Goal: Information Seeking & Learning: Learn about a topic

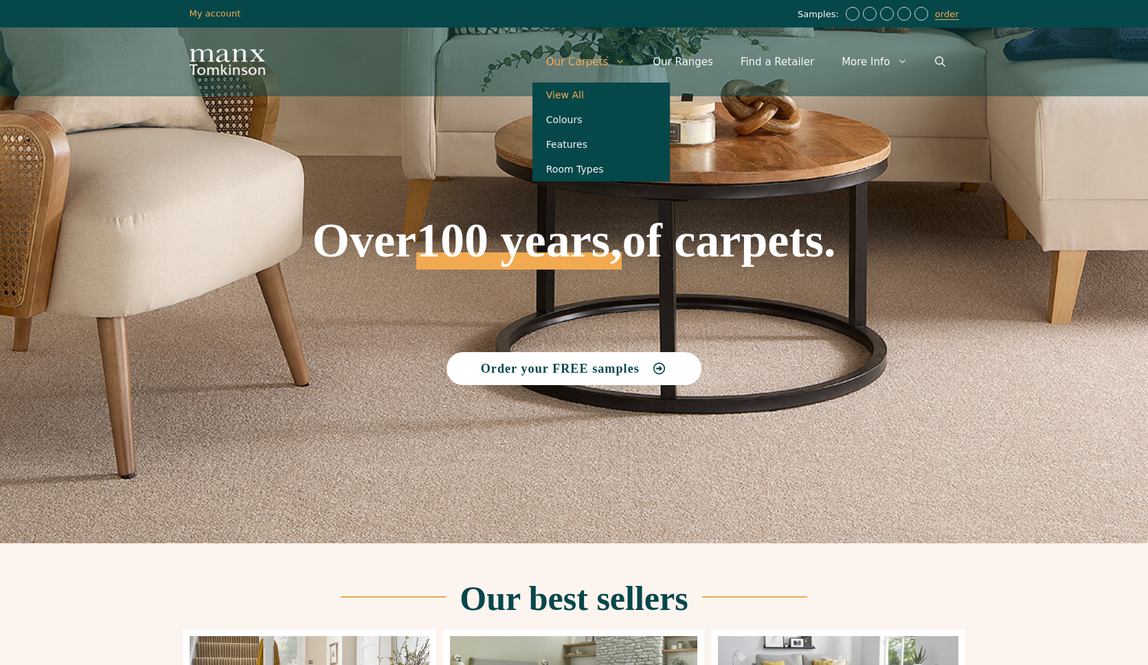
click at [583, 95] on link "View All" at bounding box center [601, 94] width 137 height 25
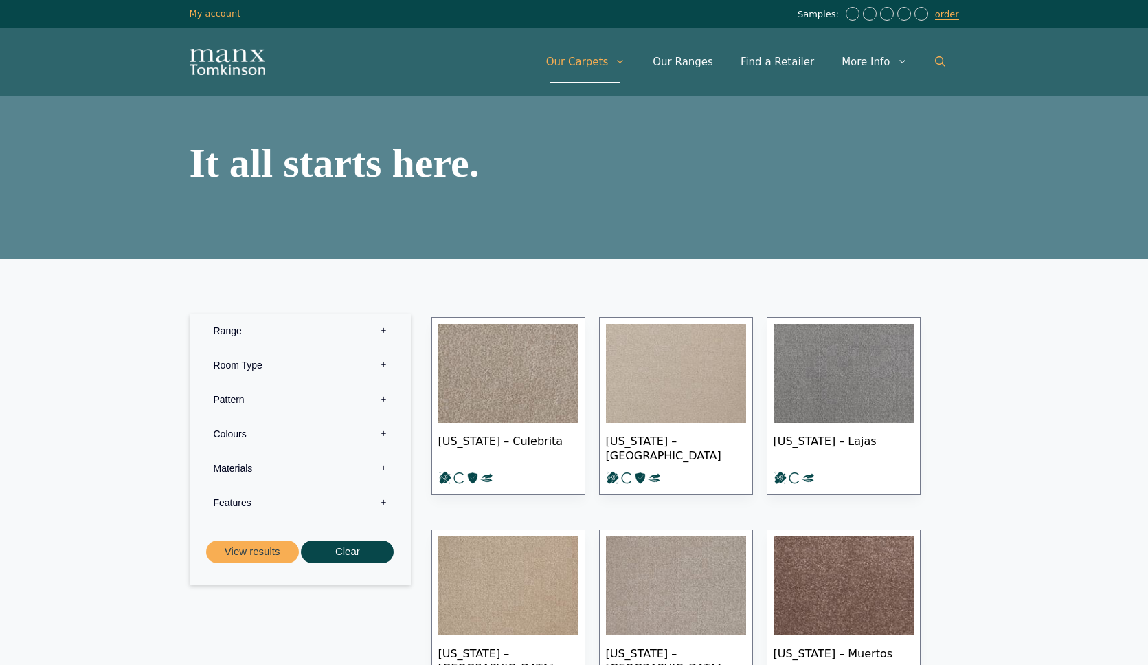
click at [942, 62] on icon "Open Search Bar" at bounding box center [940, 61] width 10 height 10
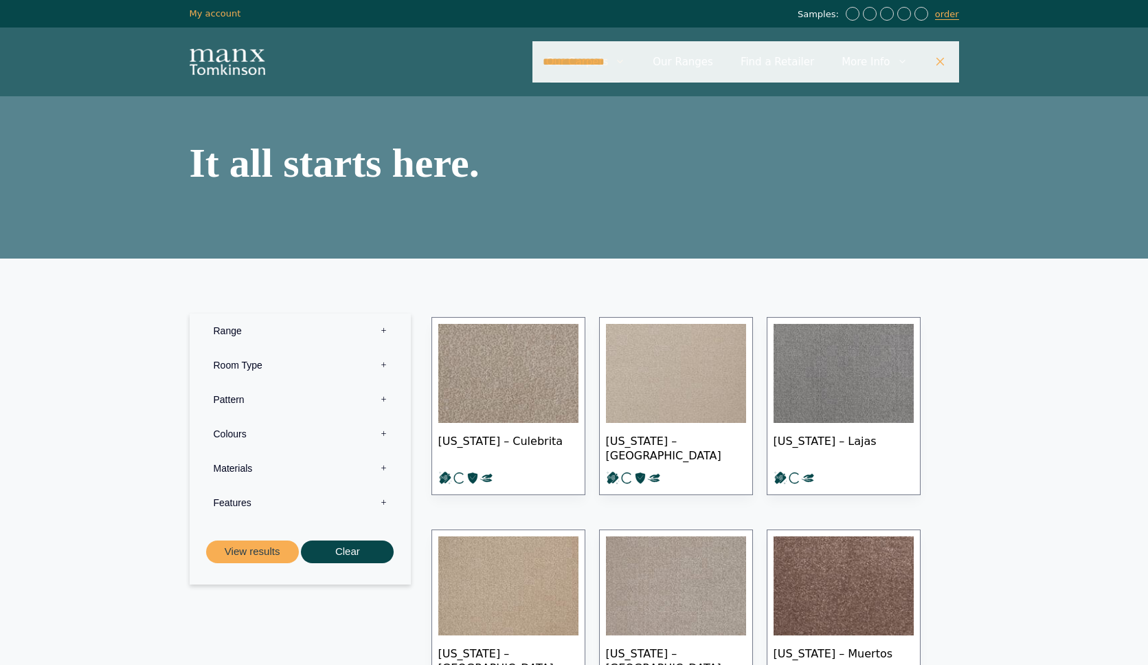
type input "**********"
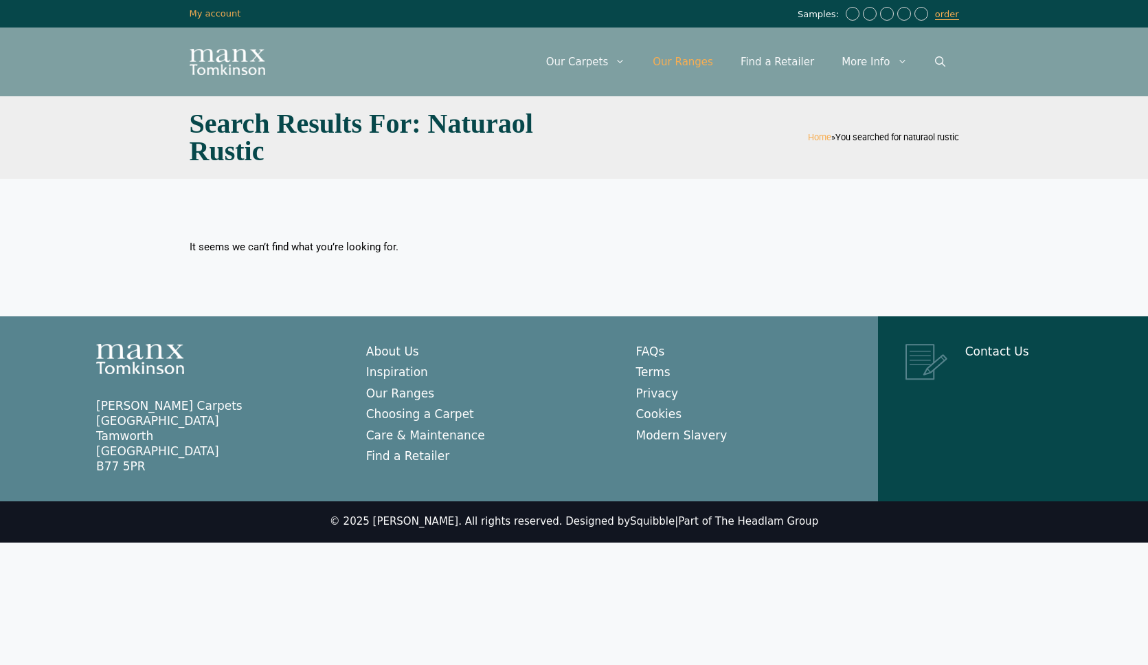
click at [700, 65] on link "Our Ranges" at bounding box center [683, 61] width 88 height 41
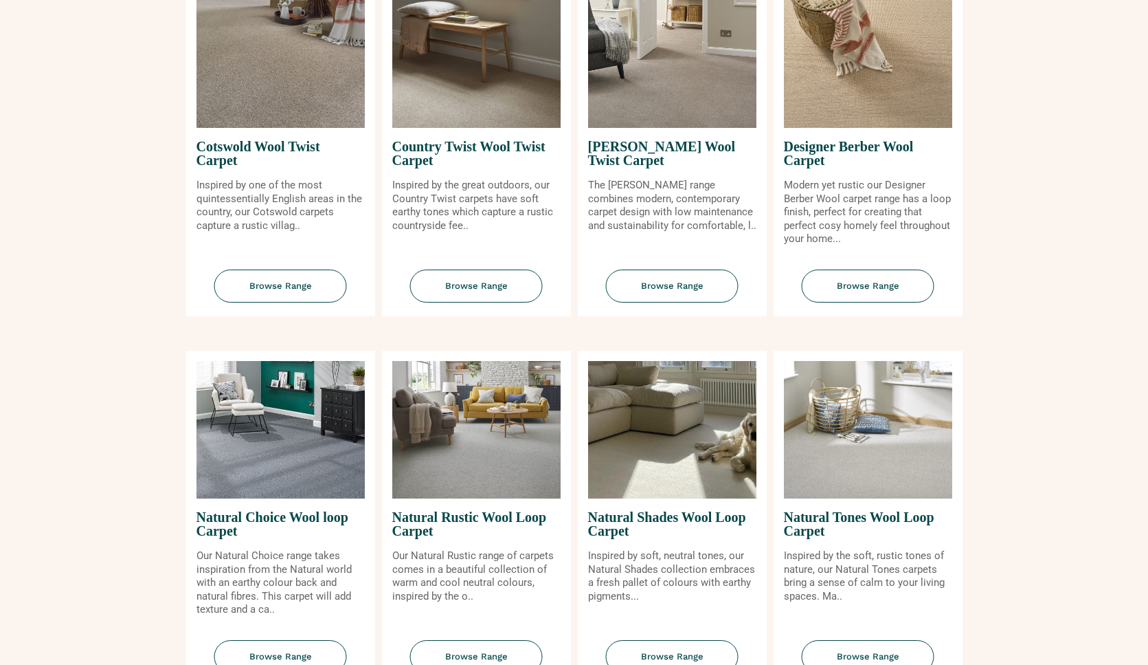
scroll to position [663, 0]
click at [456, 449] on img at bounding box center [476, 428] width 168 height 137
click at [466, 656] on span "Browse Range" at bounding box center [476, 656] width 133 height 34
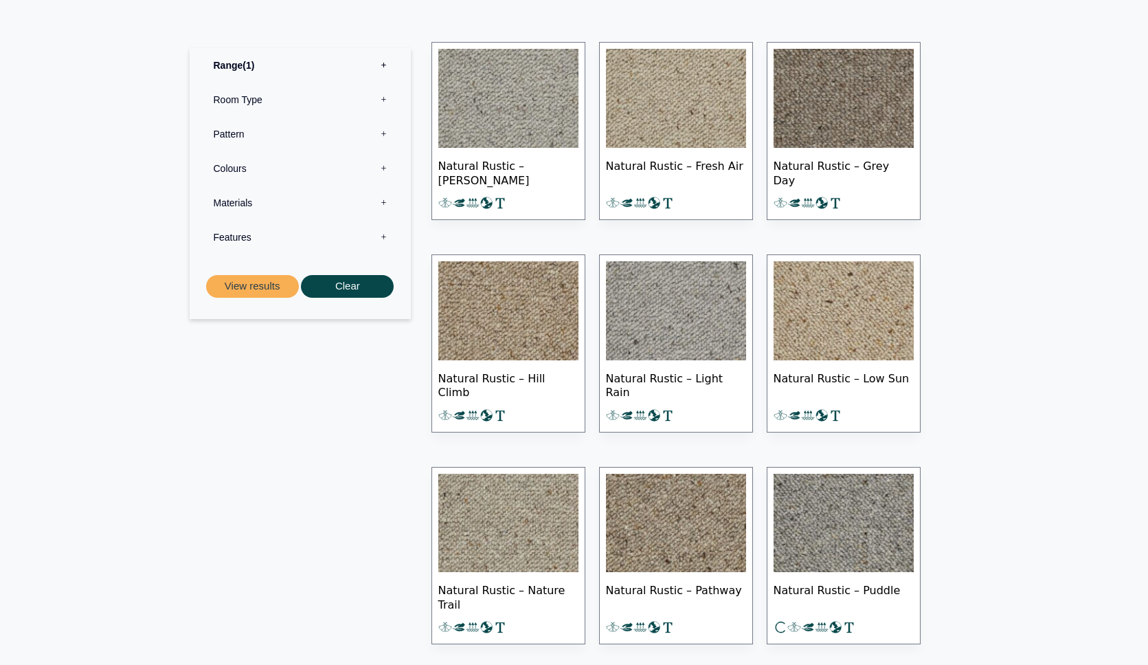
scroll to position [573, 0]
click at [668, 120] on img at bounding box center [676, 98] width 140 height 99
click at [538, 102] on img at bounding box center [508, 98] width 140 height 99
click at [535, 533] on img at bounding box center [508, 523] width 140 height 99
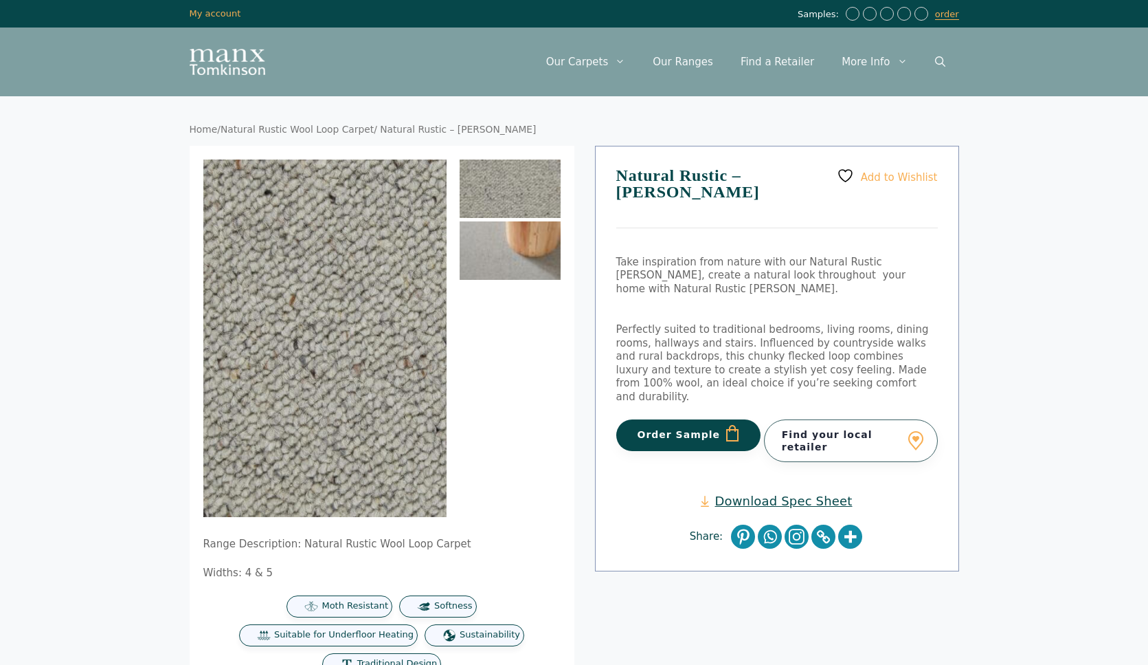
click at [503, 259] on img at bounding box center [510, 250] width 101 height 58
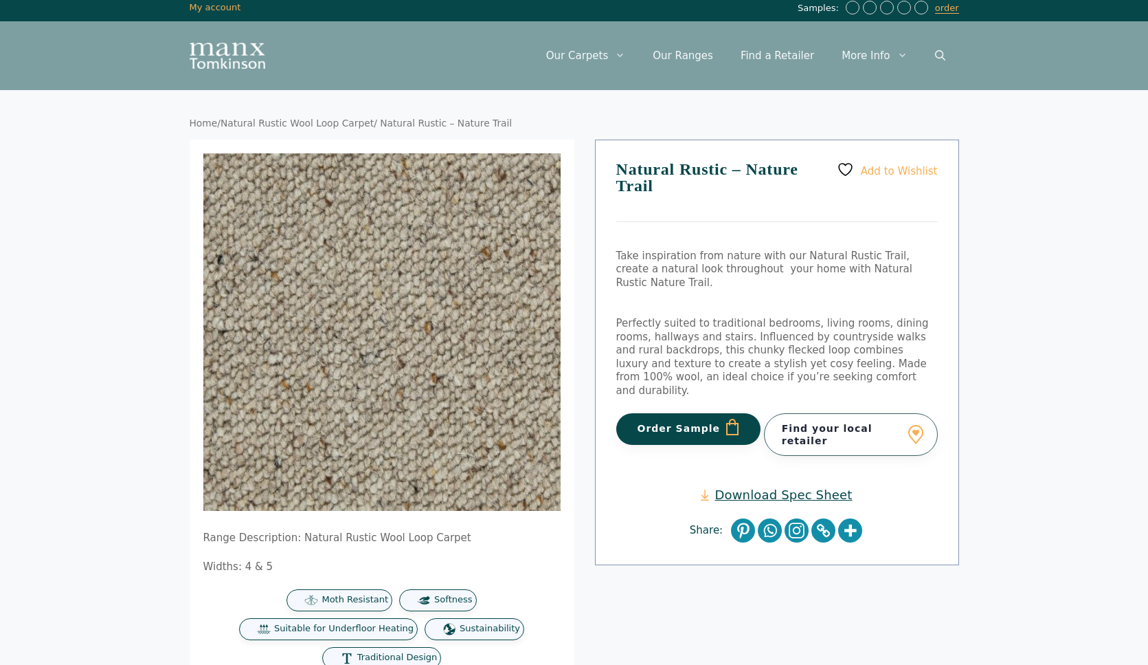
scroll to position [5, 0]
